Goal: Navigation & Orientation: Find specific page/section

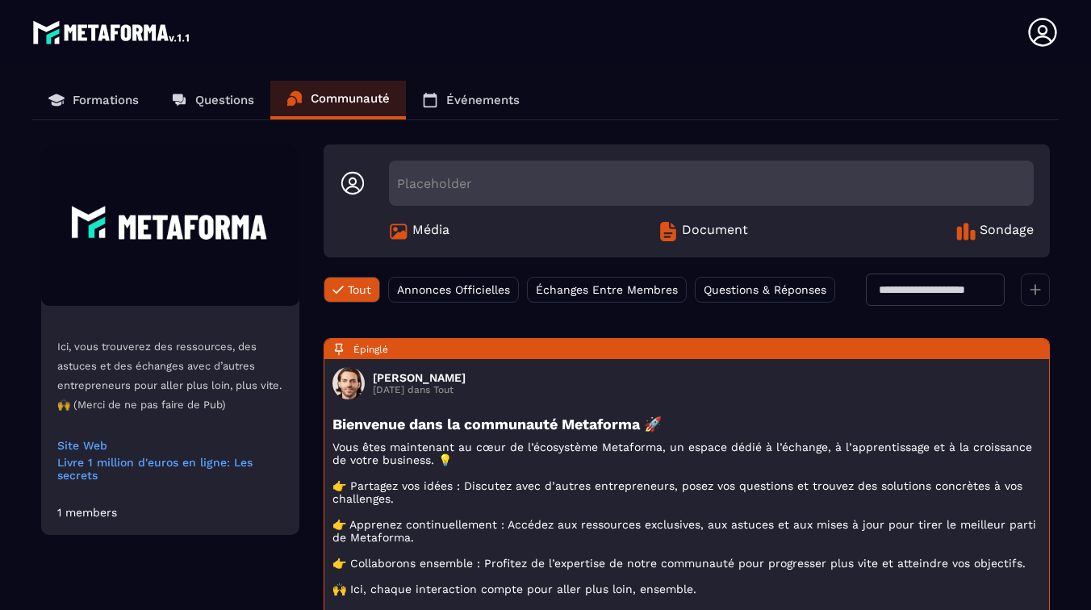
click at [203, 104] on p "Questions" at bounding box center [224, 100] width 59 height 15
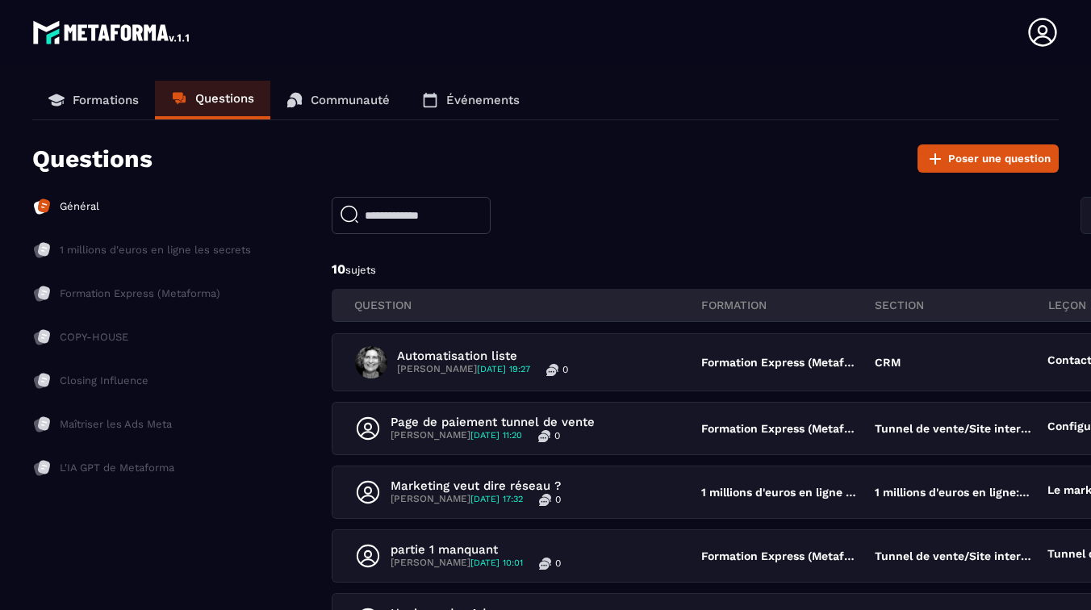
click at [106, 99] on p "Formations" at bounding box center [106, 100] width 66 height 15
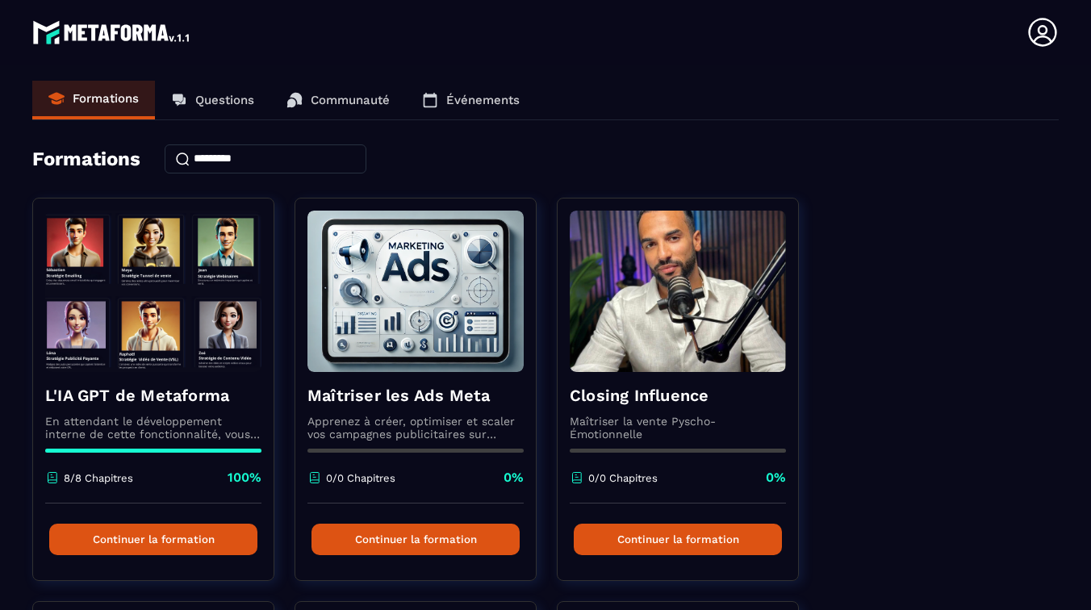
click at [228, 98] on p "Questions" at bounding box center [224, 100] width 59 height 15
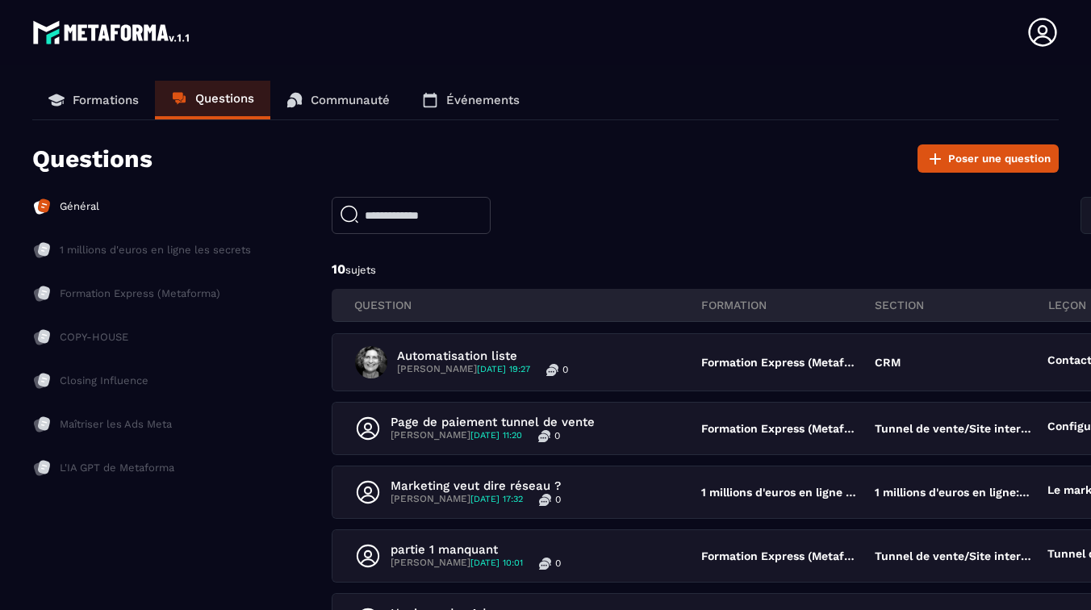
click at [340, 101] on p "Communauté" at bounding box center [350, 100] width 79 height 15
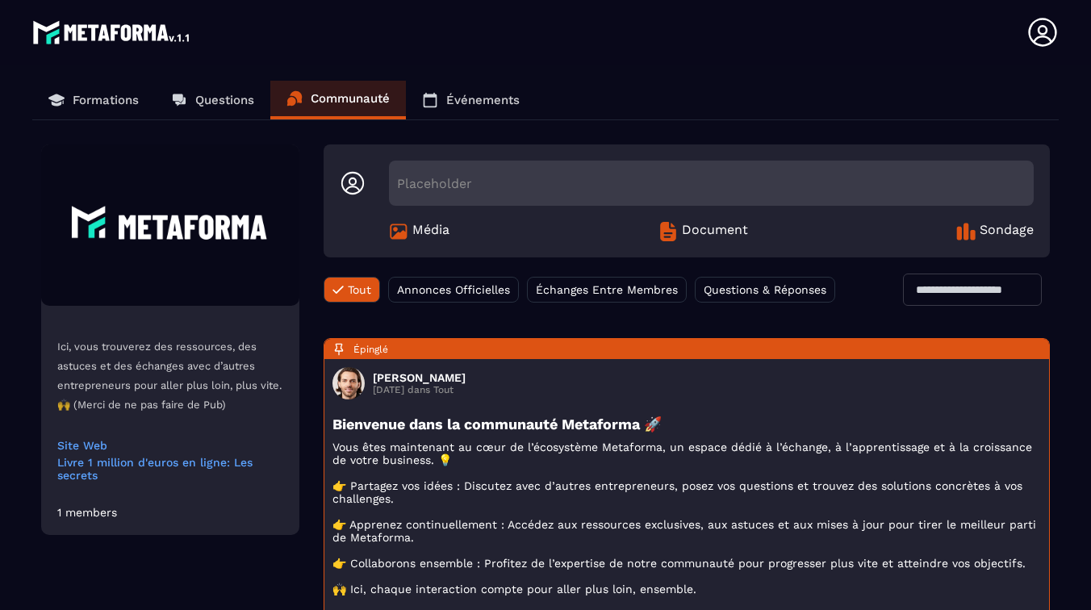
click at [615, 45] on header "[PERSON_NAME] [EMAIL_ADDRESS][DOMAIN_NAME] Formations Questions Communauté Évén…" at bounding box center [545, 32] width 1091 height 65
click at [444, 26] on header "[PERSON_NAME] [EMAIL_ADDRESS][DOMAIN_NAME] Formations Questions Communauté Évén…" at bounding box center [545, 32] width 1091 height 65
